Goal: Check status: Check status

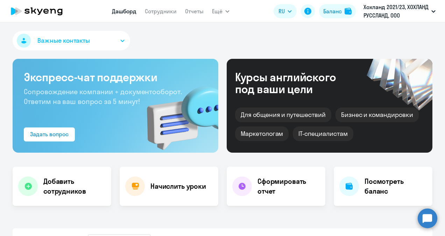
select select "30"
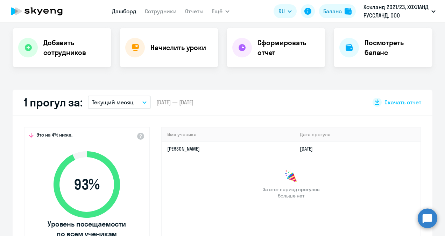
scroll to position [140, 0]
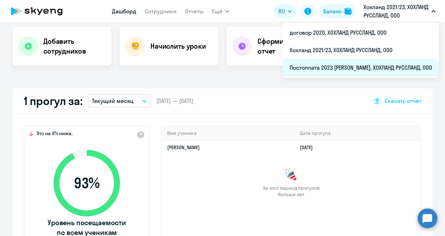
click at [344, 63] on li "Постоплата 2023 [PERSON_NAME], ХОХЛАНД РУССЛАНД, ООО" at bounding box center [361, 67] width 156 height 17
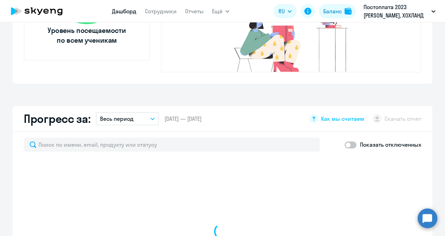
scroll to position [385, 0]
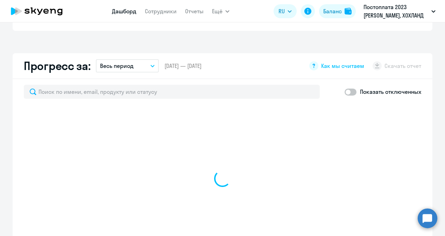
select select "30"
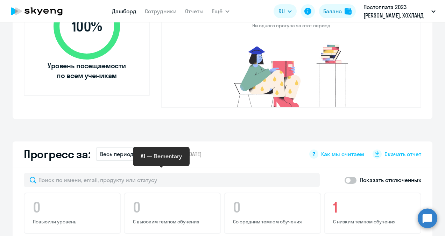
scroll to position [210, 0]
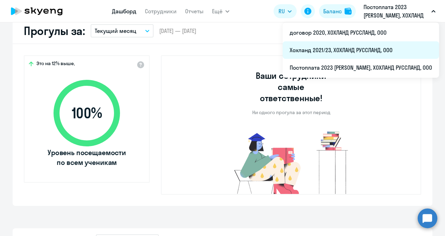
click at [330, 53] on li "Хохланд 2021/23, ХОХЛАНД РУССЛАНД, ООО" at bounding box center [361, 49] width 156 height 17
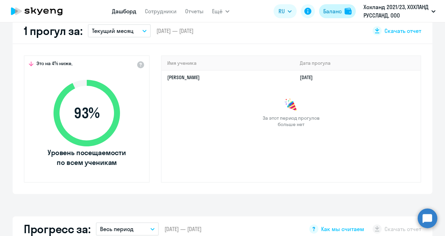
select select "30"
click at [177, 118] on div "За этот период прогулов больше нет" at bounding box center [291, 112] width 259 height 29
